Goal: Task Accomplishment & Management: Complete application form

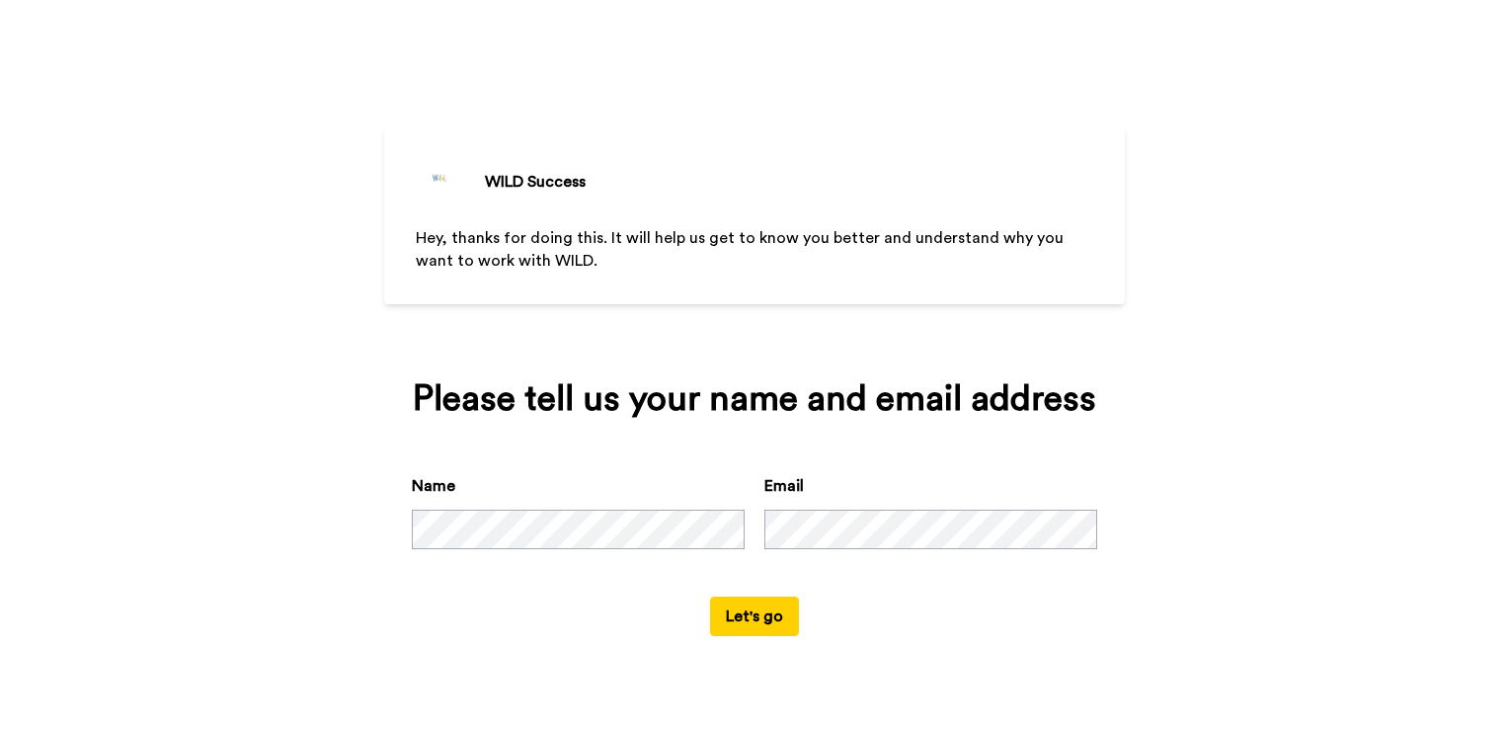
click at [676, 526] on div "Name Email" at bounding box center [754, 535] width 685 height 122
click at [746, 602] on button "Let's go" at bounding box center [754, 616] width 89 height 40
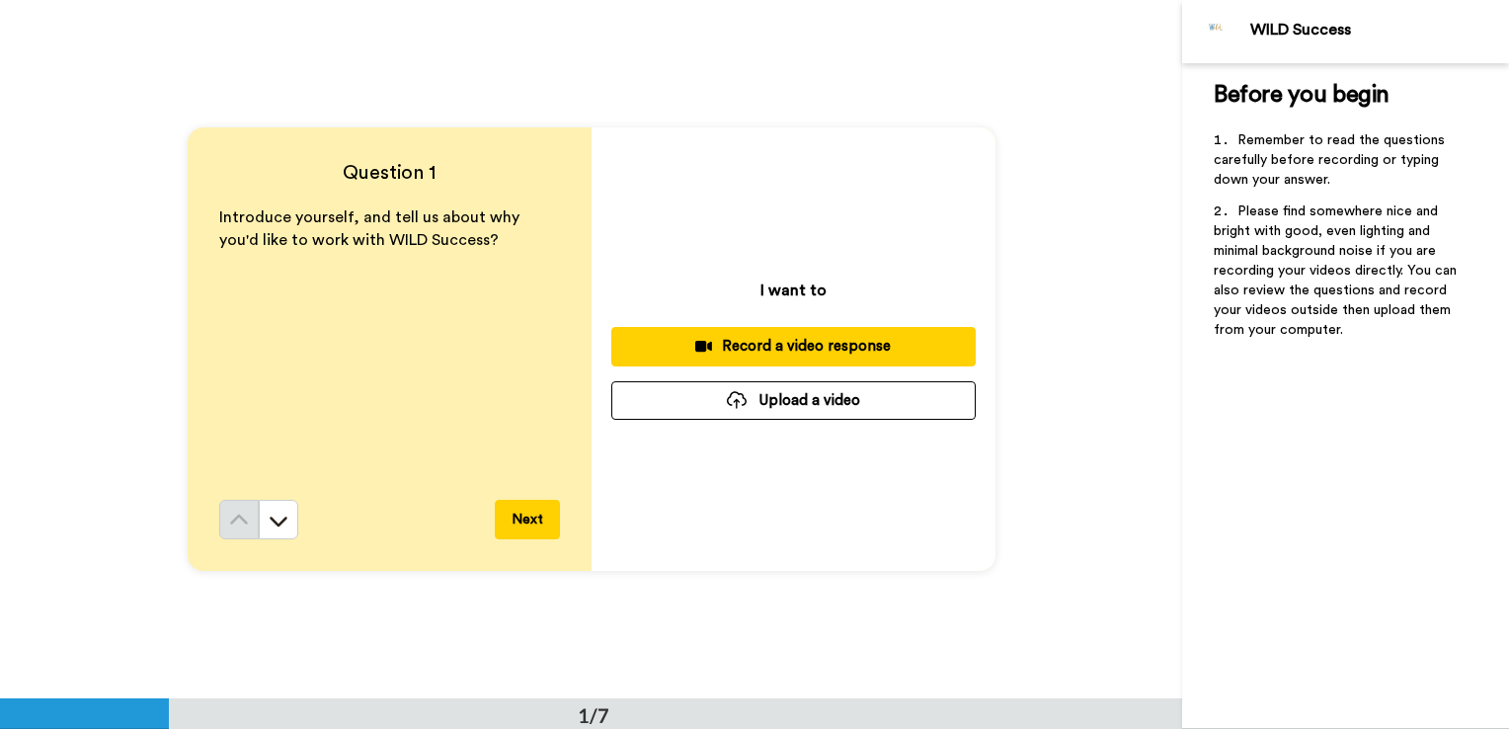
click at [507, 531] on button "Next" at bounding box center [527, 520] width 65 height 40
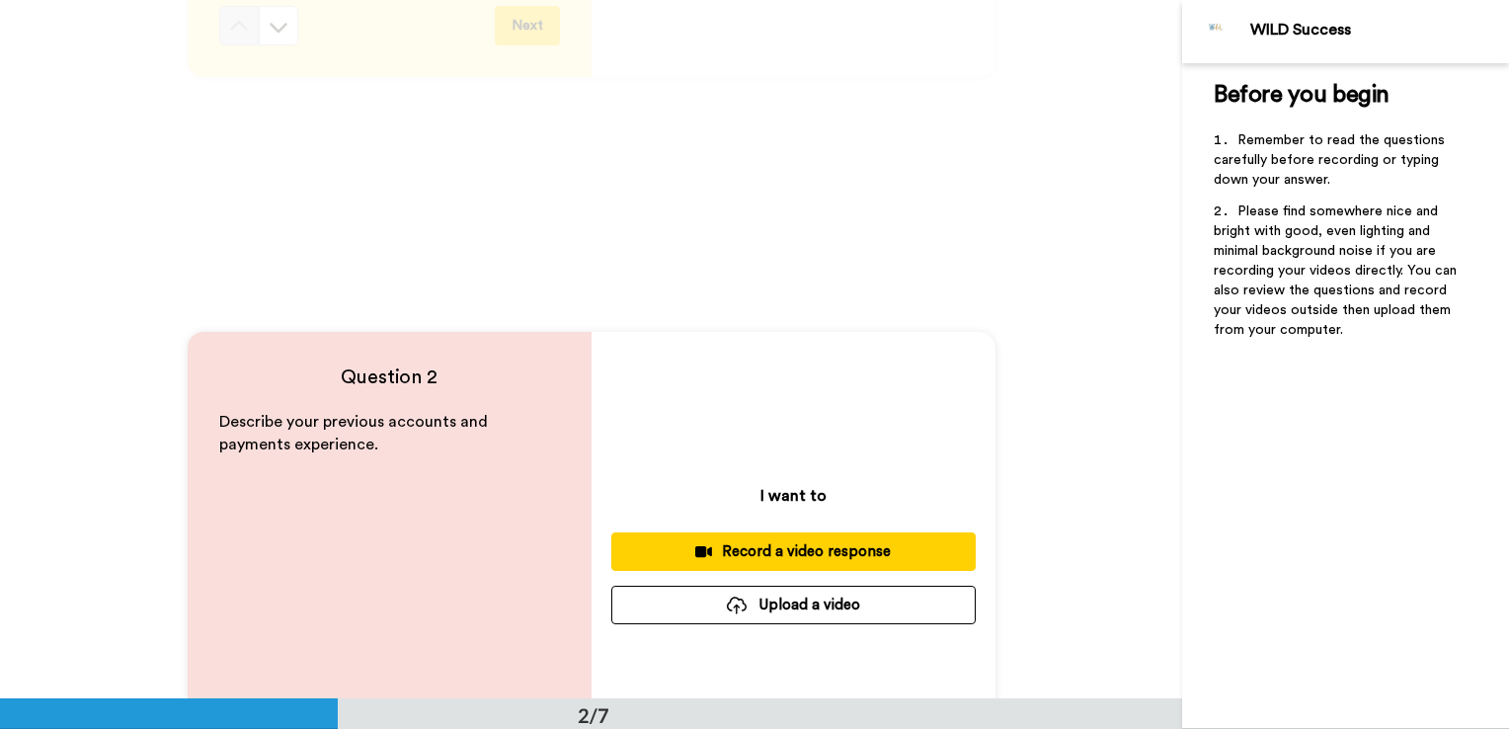
scroll to position [691, 0]
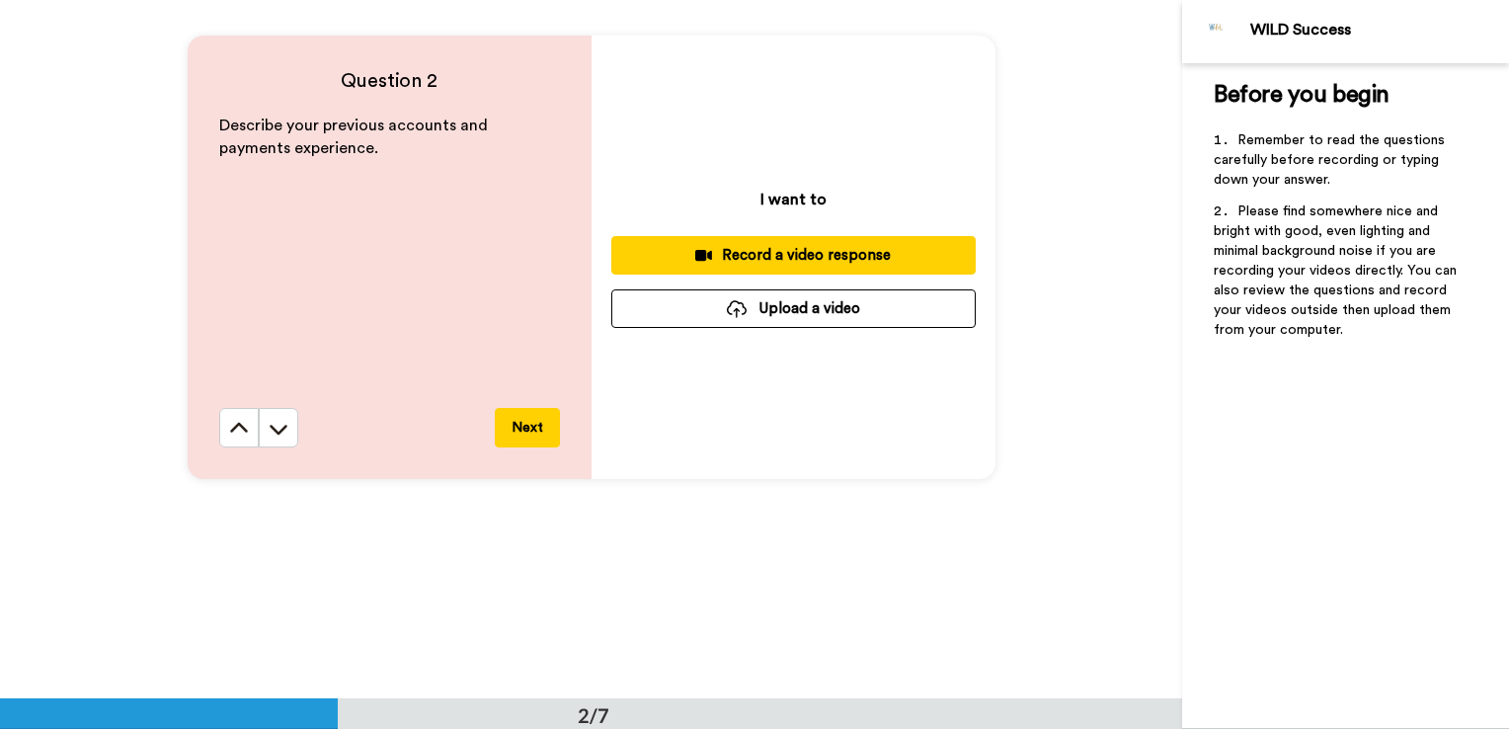
click at [541, 437] on button "Next" at bounding box center [527, 428] width 65 height 40
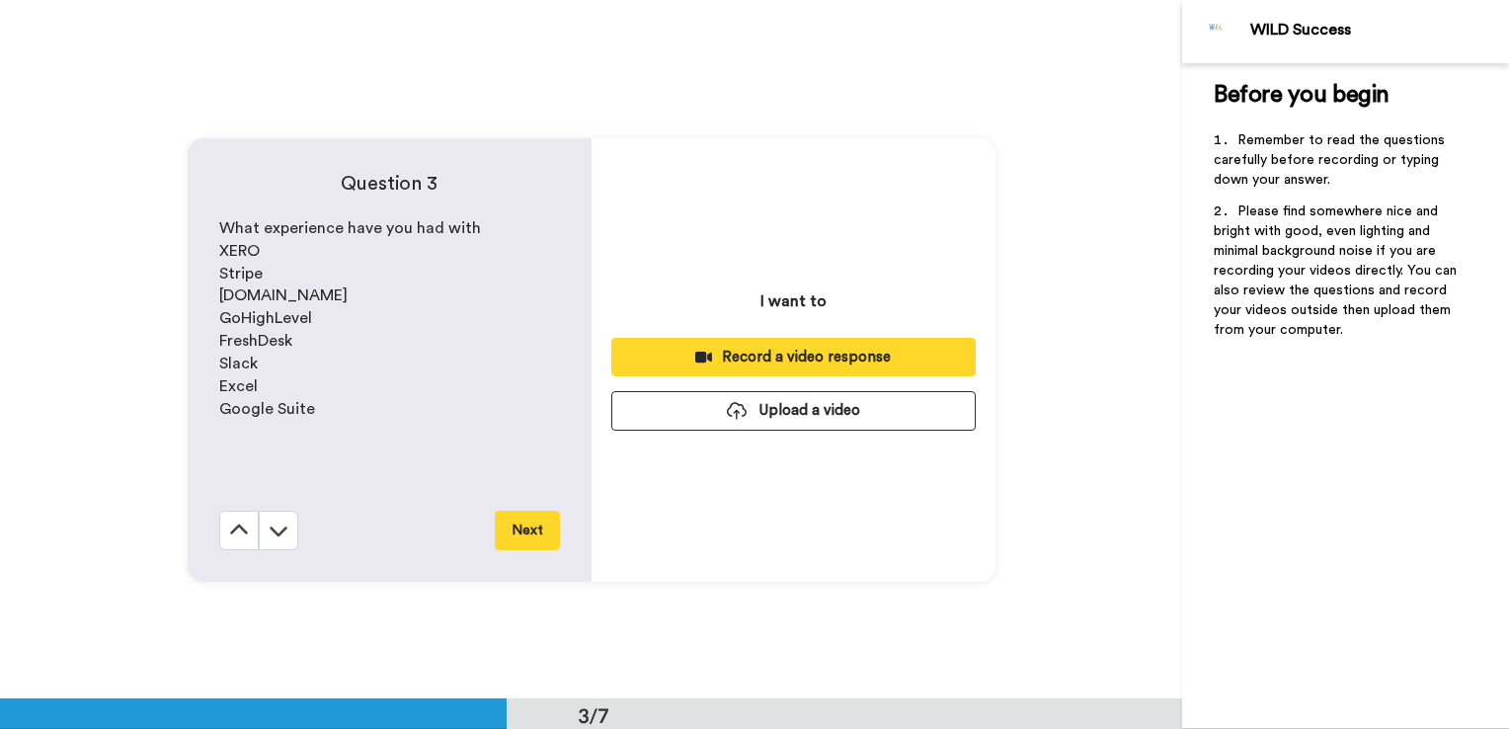
scroll to position [1398, 0]
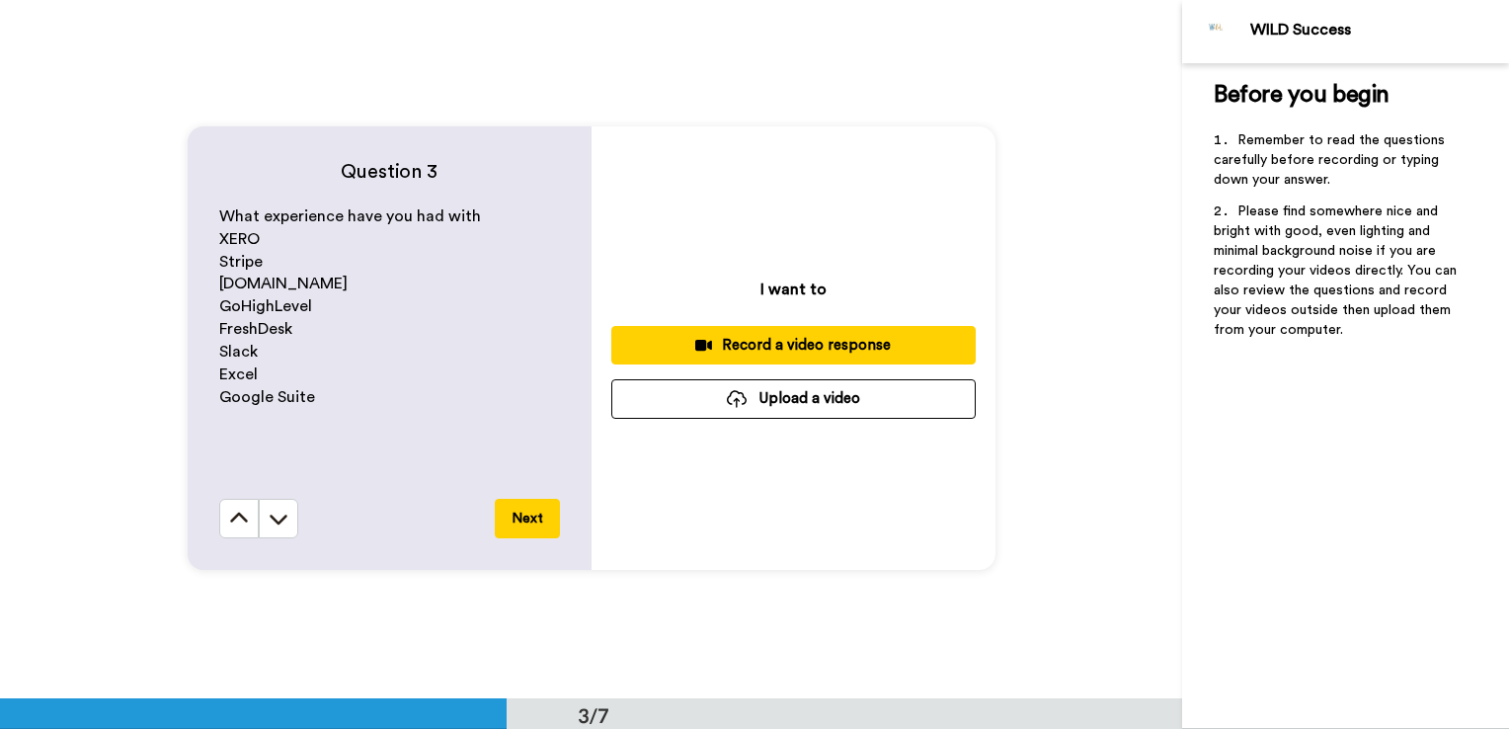
click at [529, 521] on button "Next" at bounding box center [527, 519] width 65 height 40
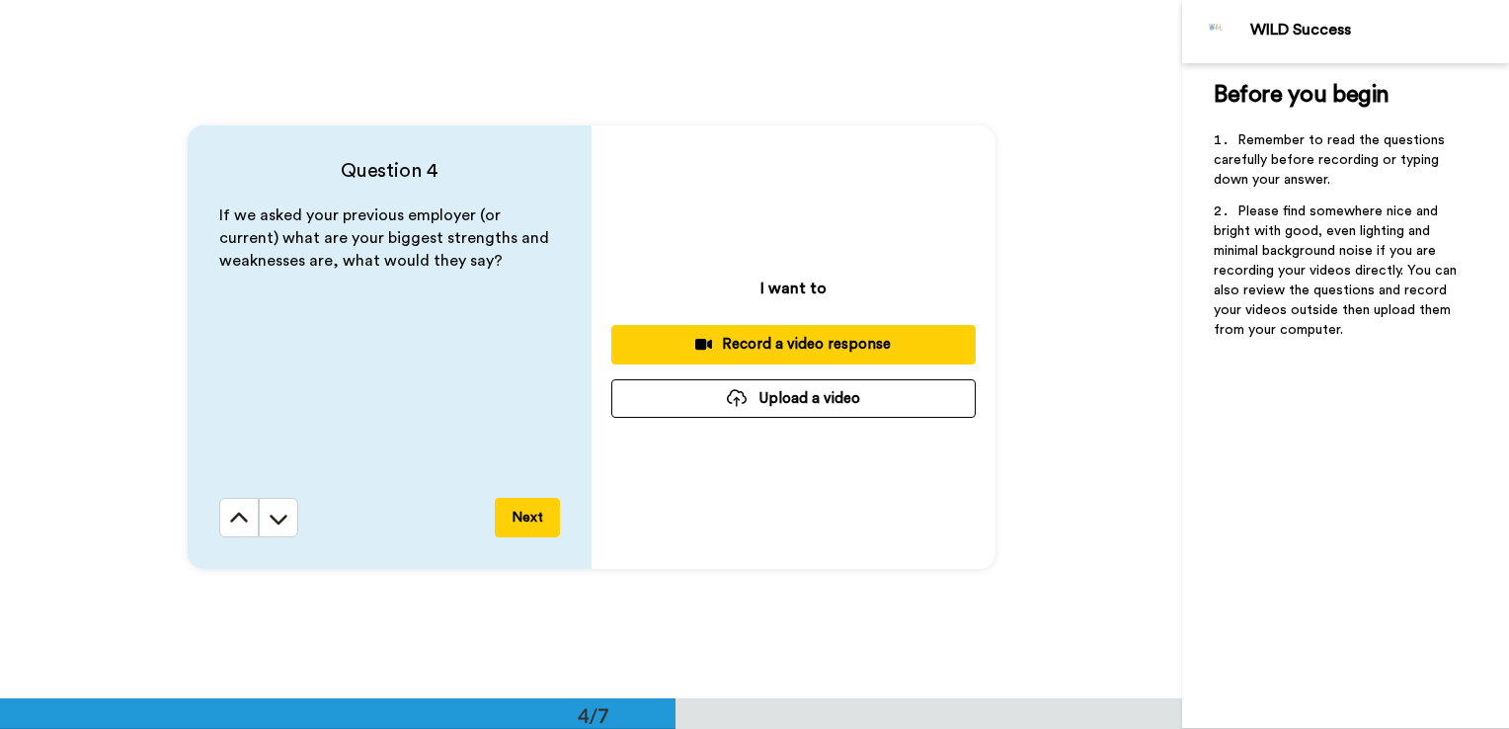
scroll to position [2097, 0]
click at [526, 523] on button "Next" at bounding box center [527, 518] width 65 height 40
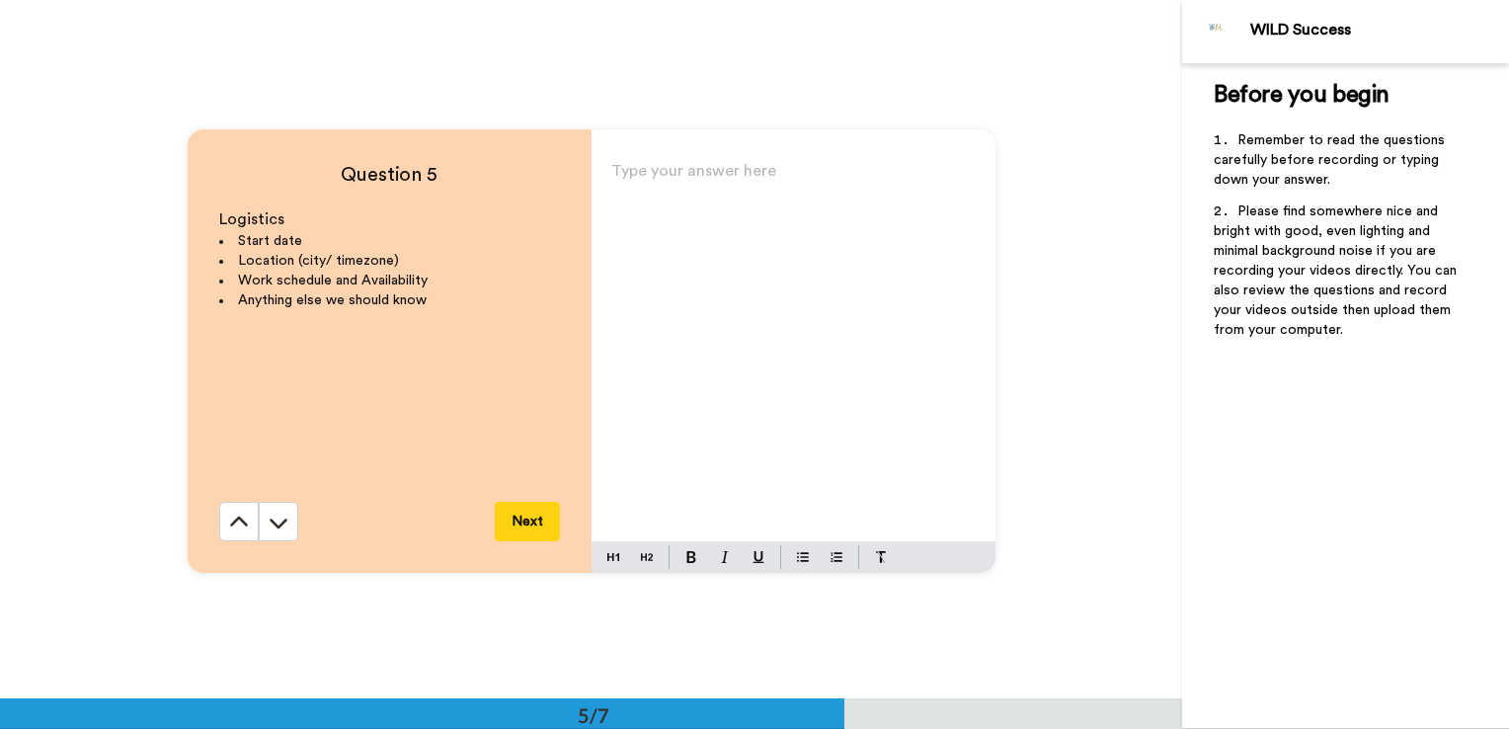
scroll to position [2796, 0]
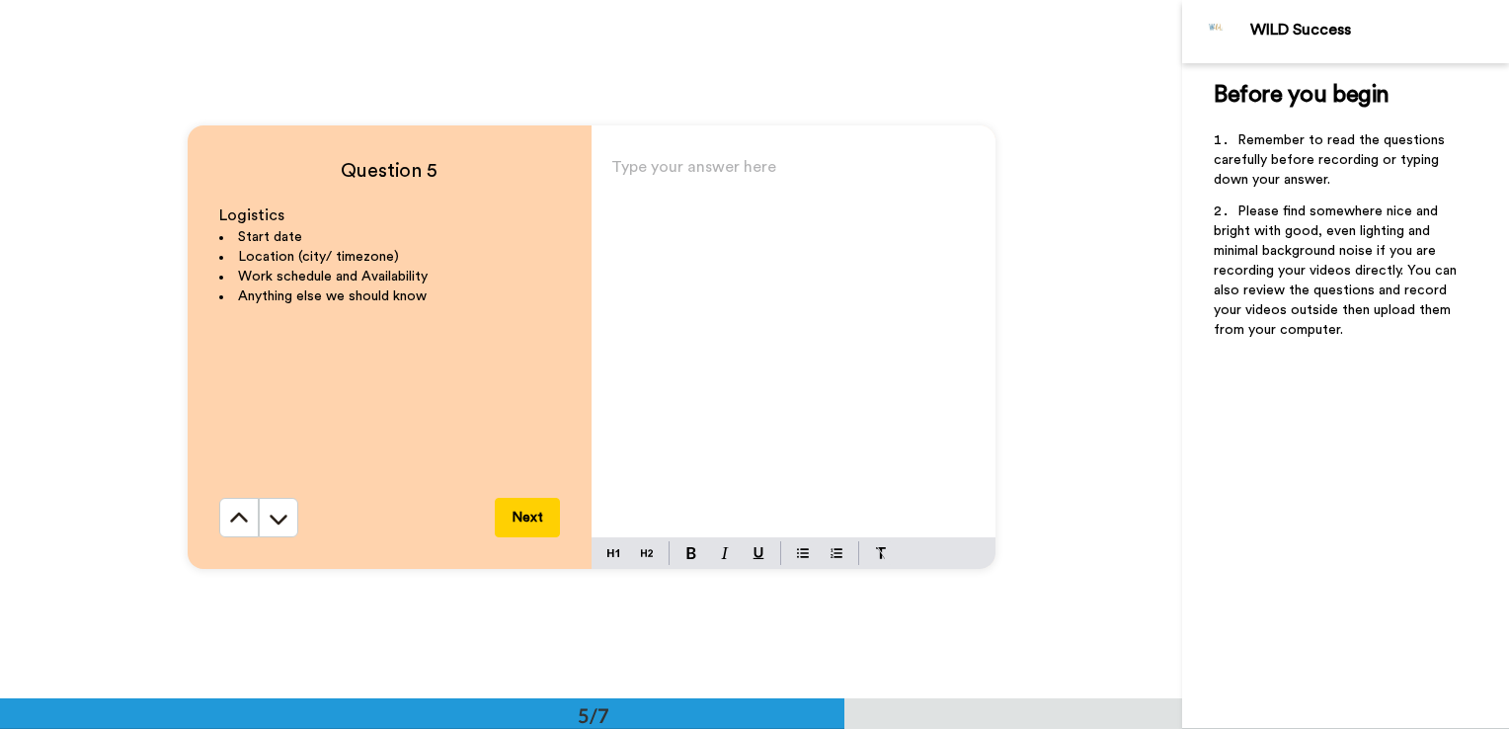
click at [545, 519] on button "Next" at bounding box center [527, 518] width 65 height 40
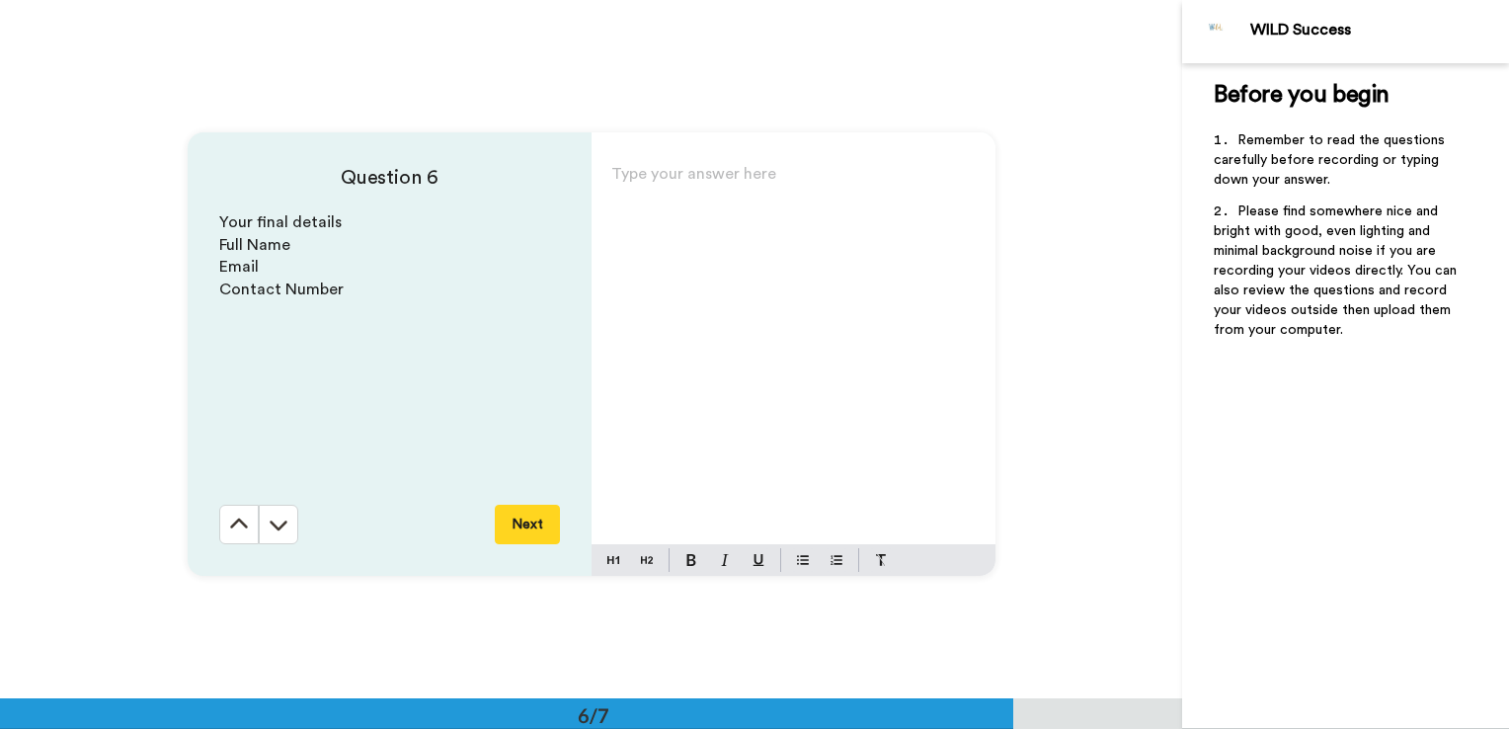
scroll to position [3495, 0]
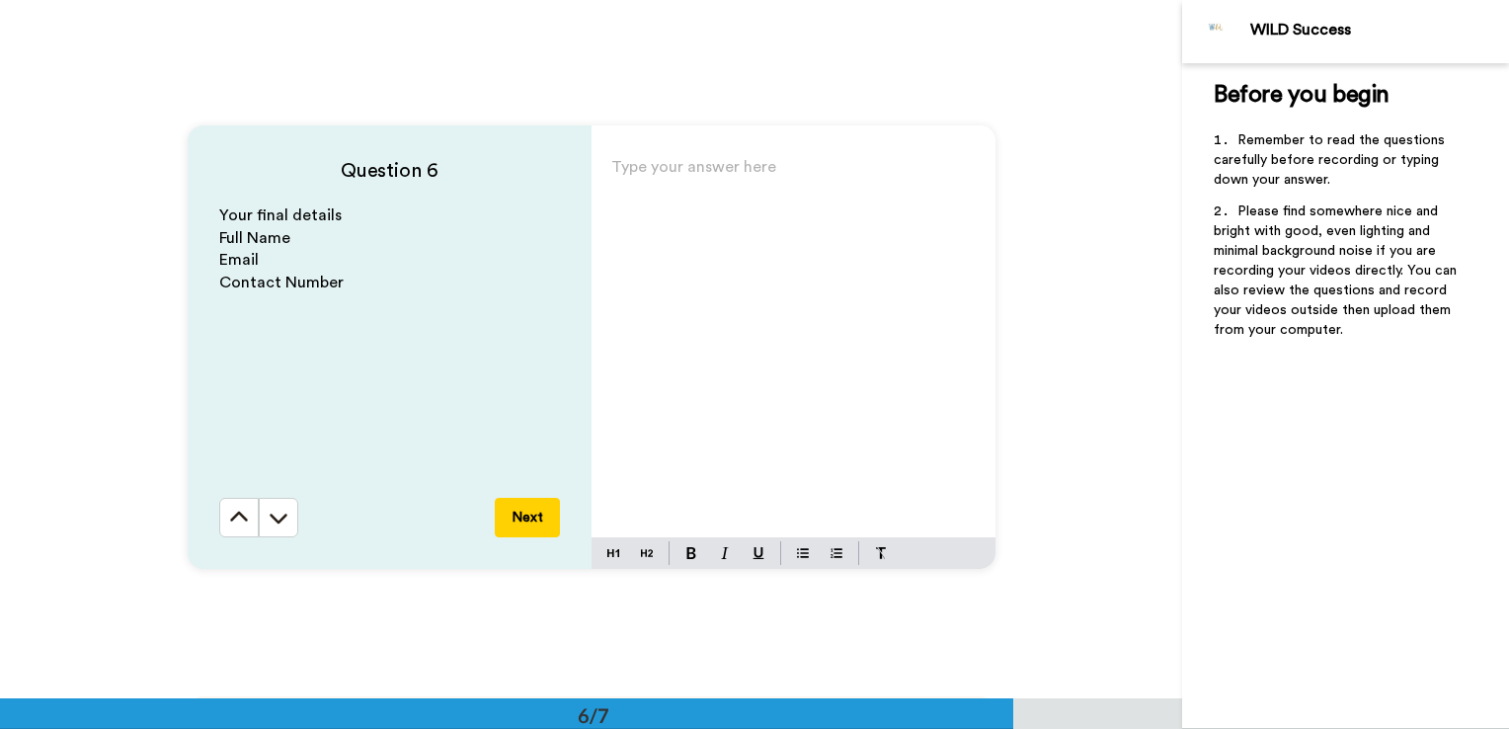
click at [545, 519] on button "Next" at bounding box center [527, 518] width 65 height 40
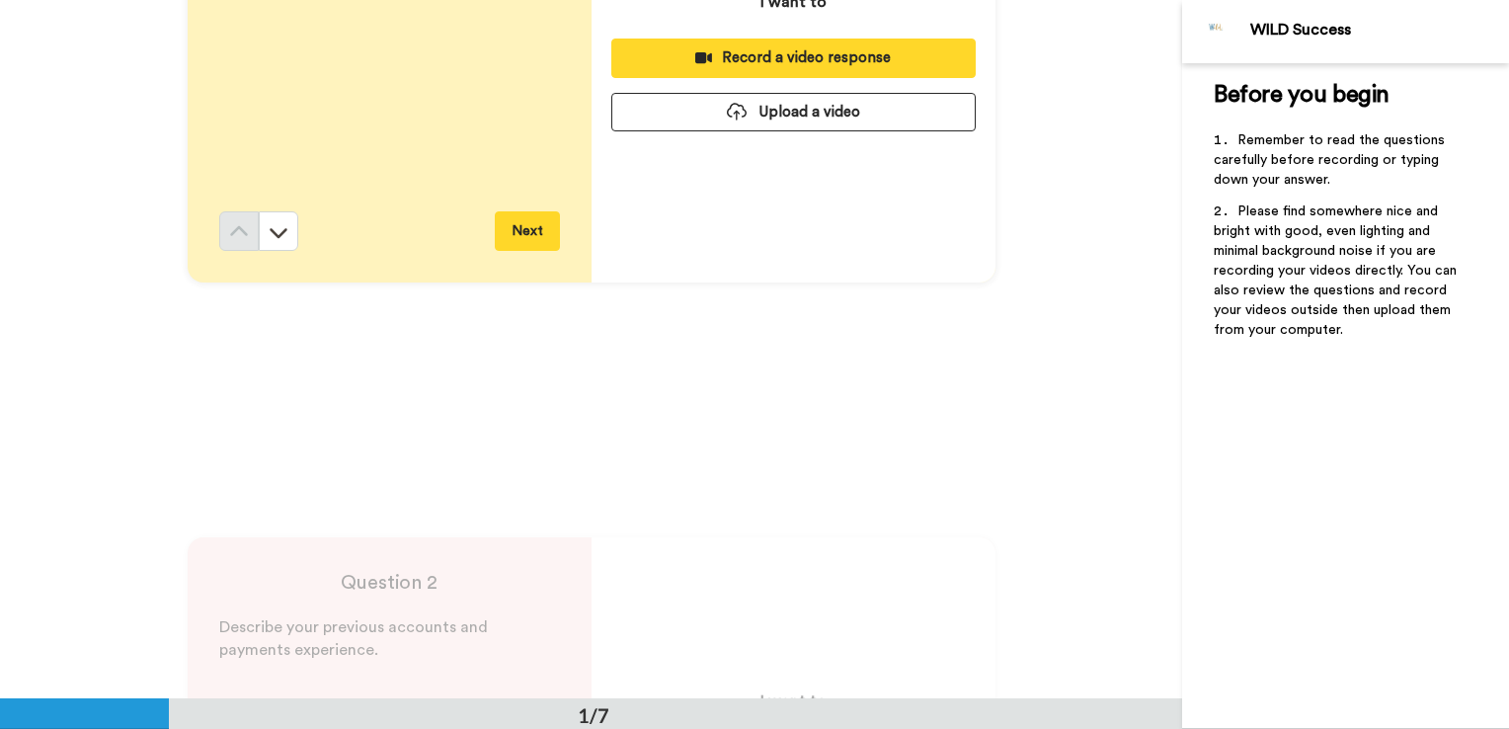
scroll to position [0, 0]
